Goal: Information Seeking & Learning: Learn about a topic

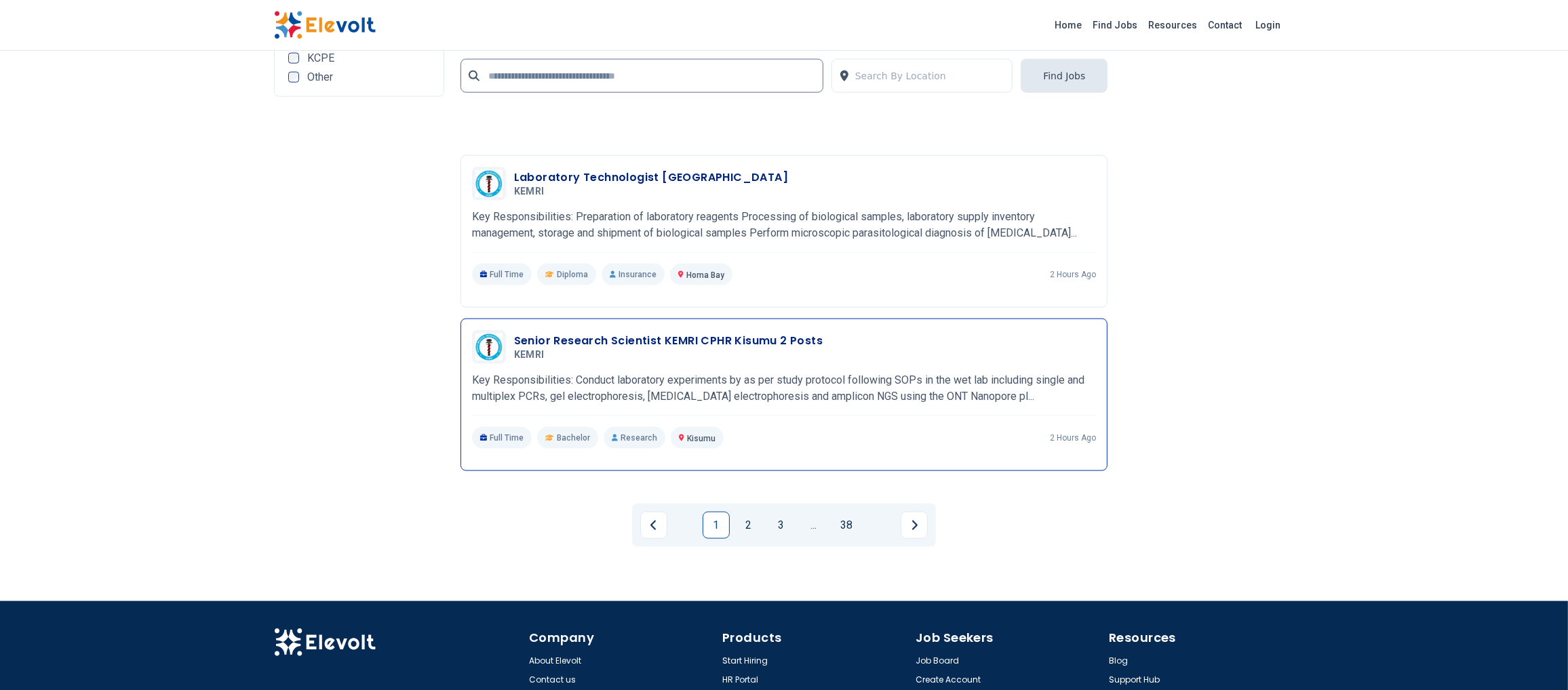
scroll to position [2997, 0]
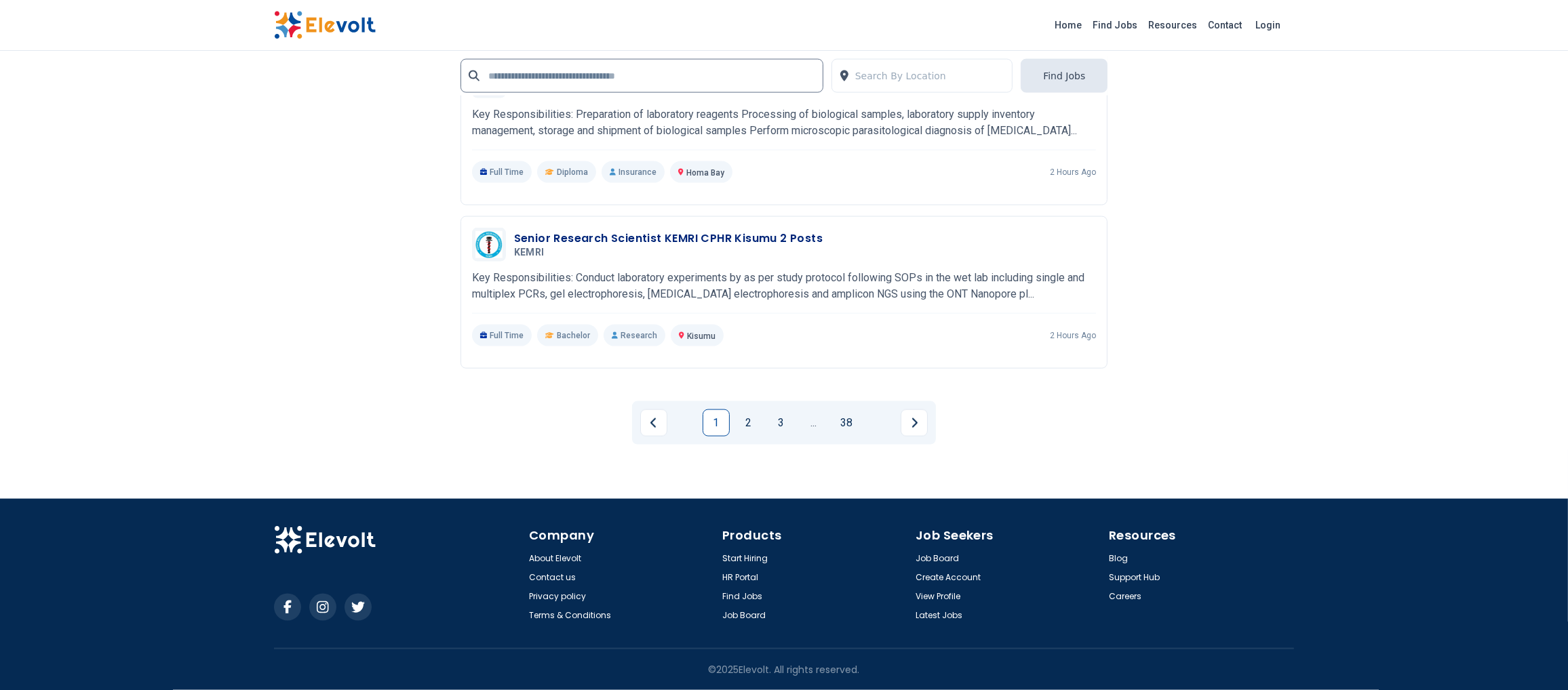
click at [733, 431] on li "1" at bounding box center [719, 422] width 33 height 27
click at [766, 422] on li "2" at bounding box center [751, 422] width 33 height 27
click at [755, 422] on link "2" at bounding box center [748, 422] width 27 height 27
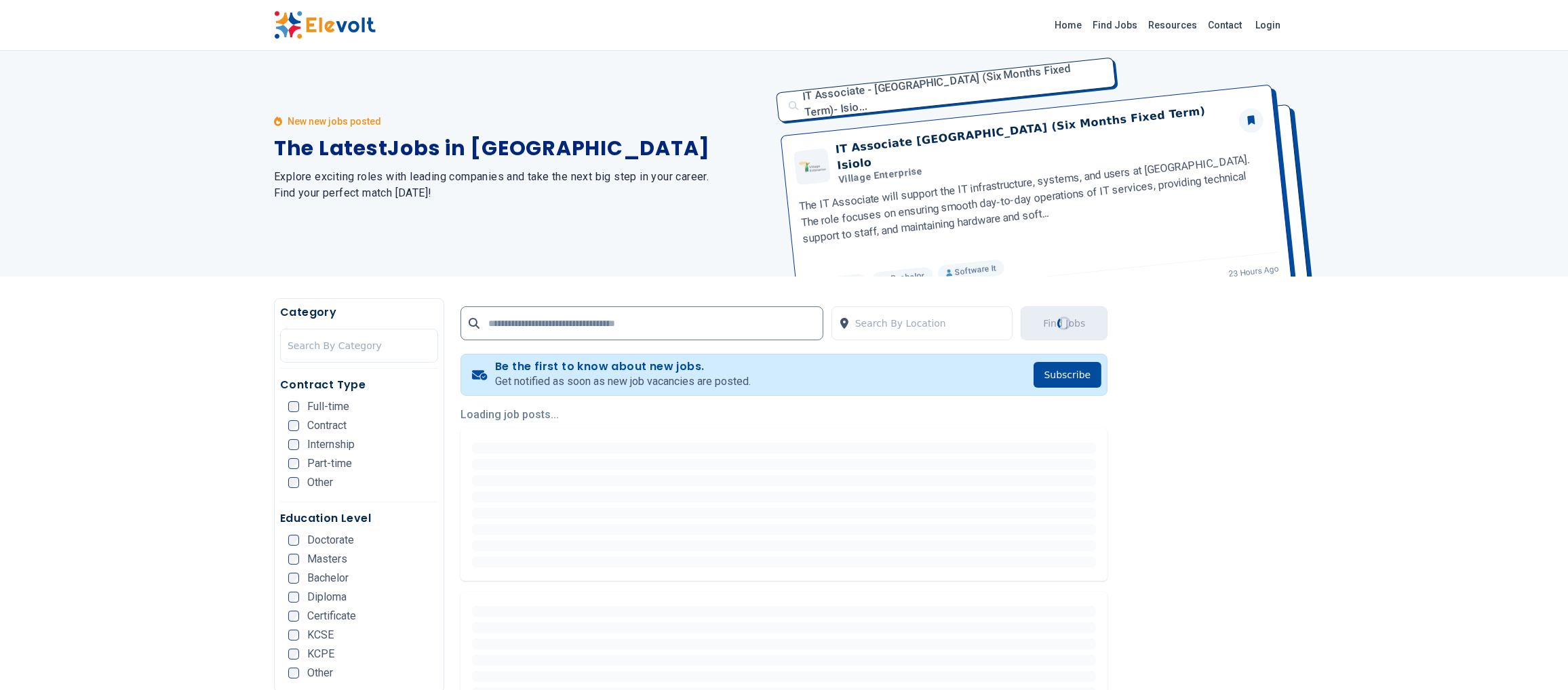
scroll to position [0, 0]
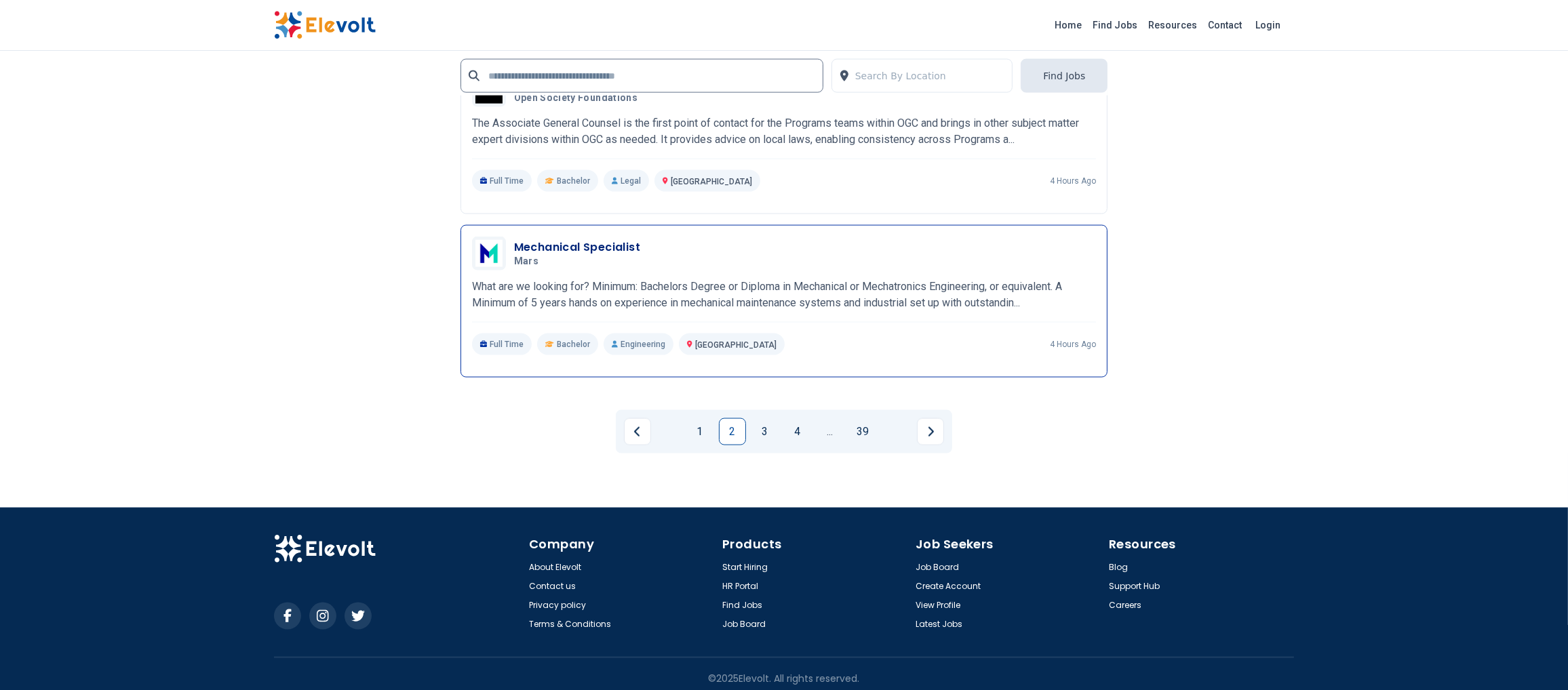
scroll to position [2997, 0]
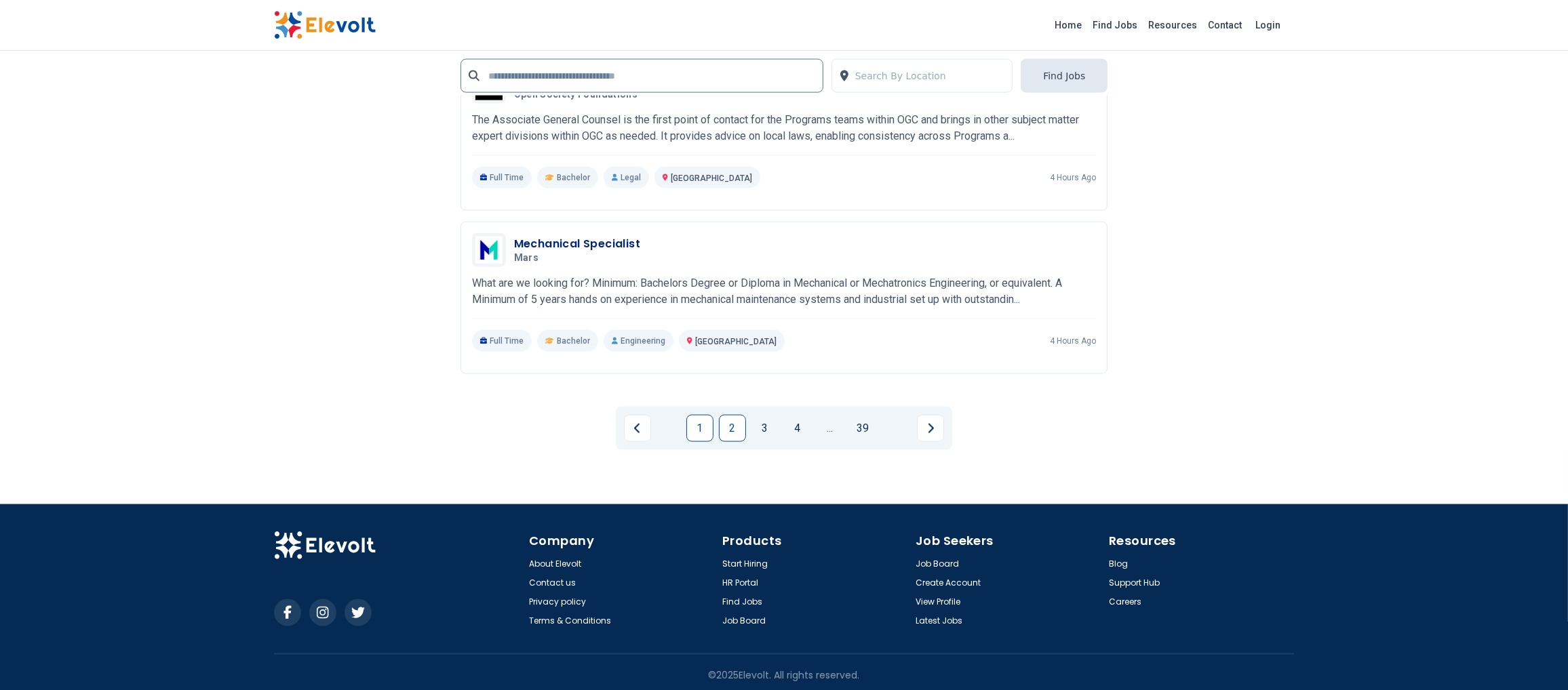
click at [697, 428] on link "1" at bounding box center [699, 428] width 27 height 27
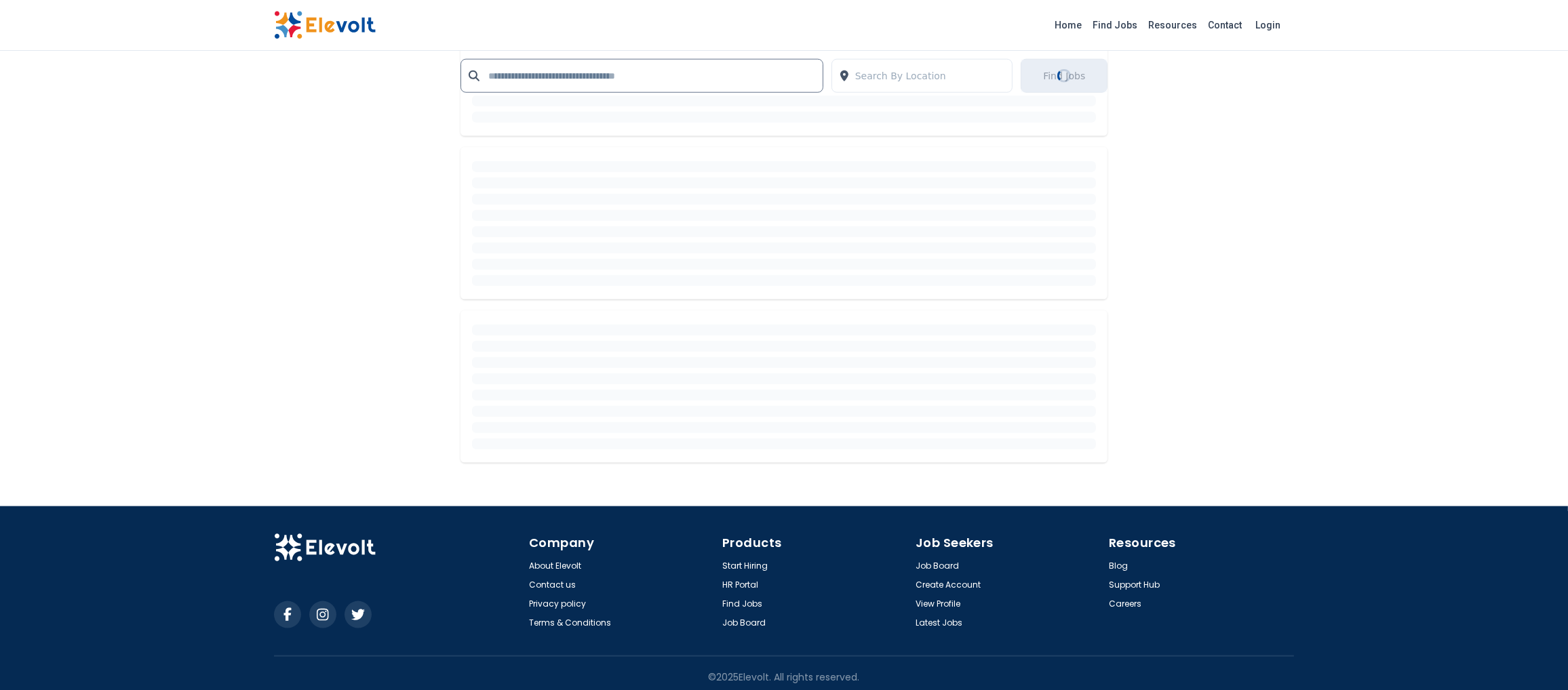
scroll to position [1539, 0]
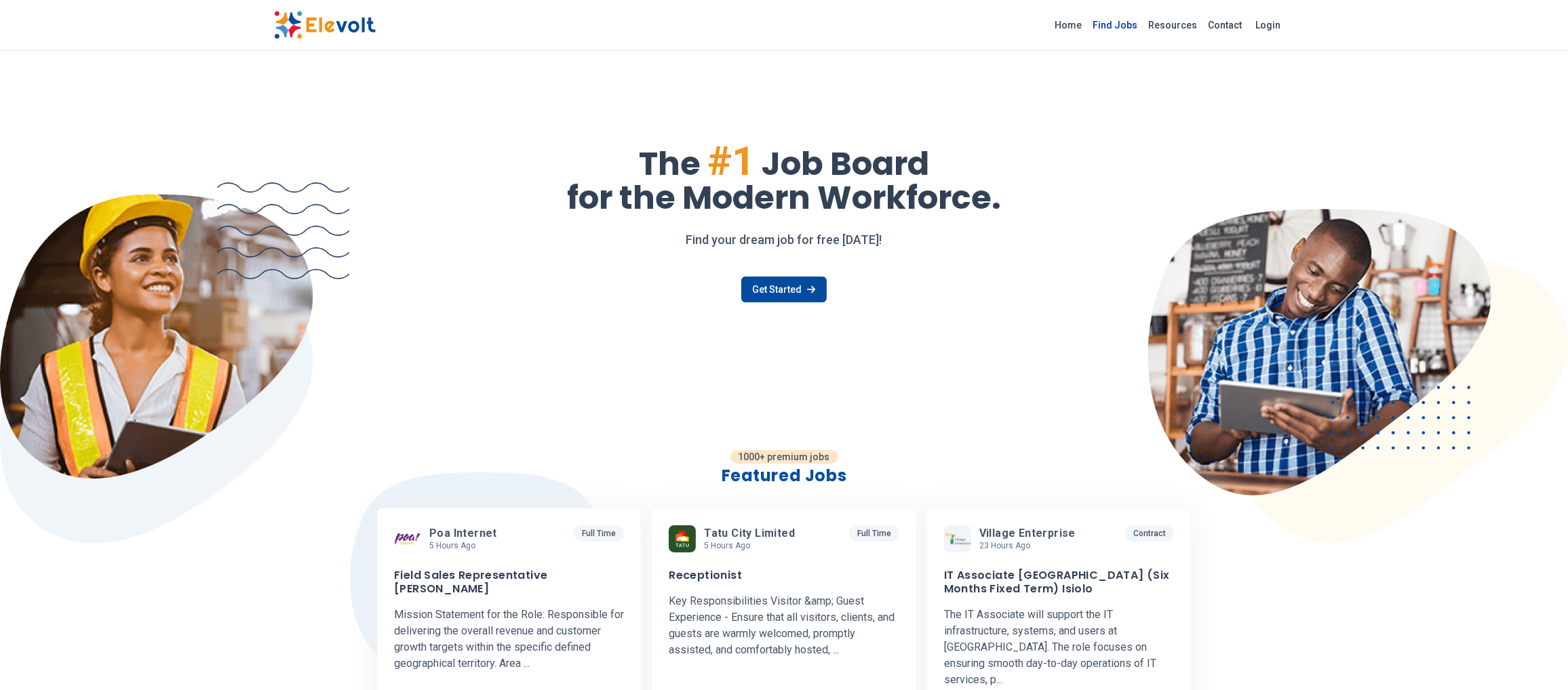
click at [783, 17] on link "Find Jobs" at bounding box center [1115, 25] width 56 height 22
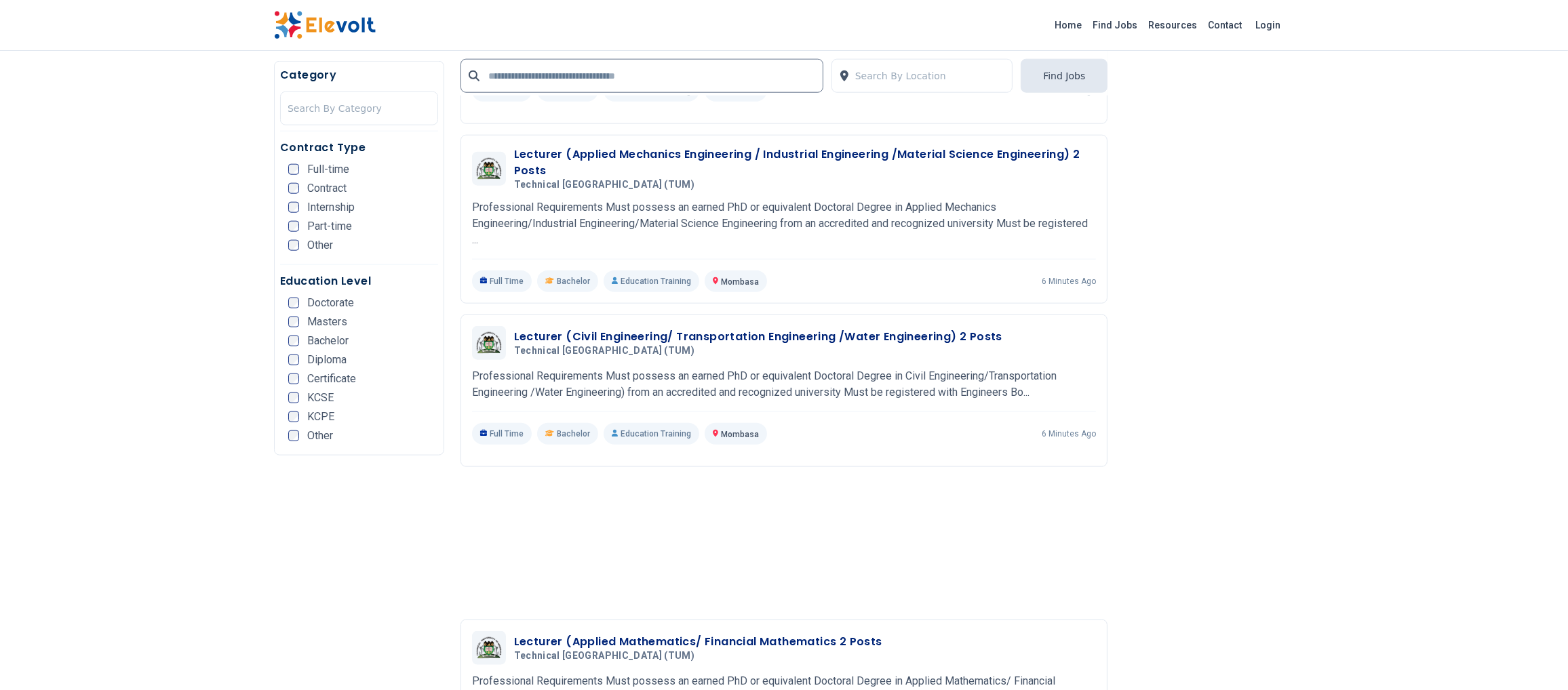
scroll to position [2334, 0]
